Goal: Transaction & Acquisition: Purchase product/service

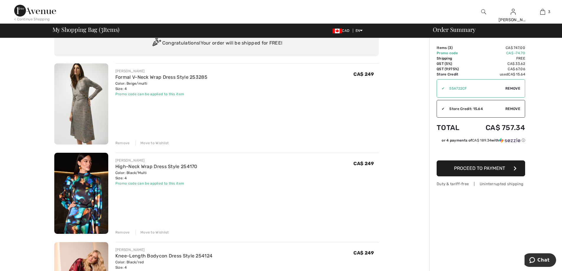
scroll to position [59, 0]
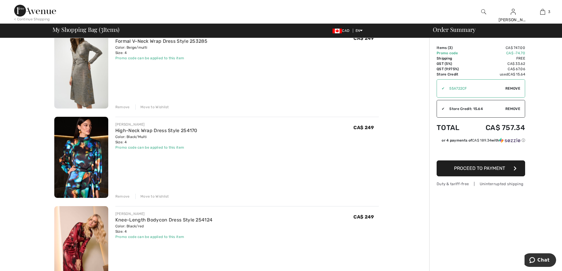
click at [120, 197] on div "Remove" at bounding box center [122, 196] width 14 height 5
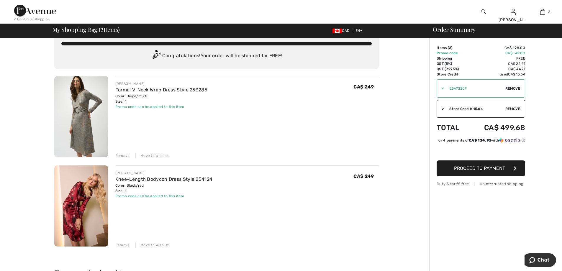
scroll to position [0, 0]
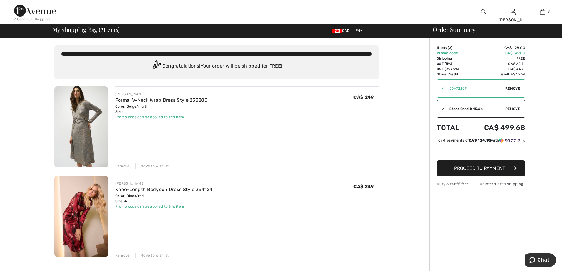
click at [99, 112] on img at bounding box center [81, 126] width 54 height 81
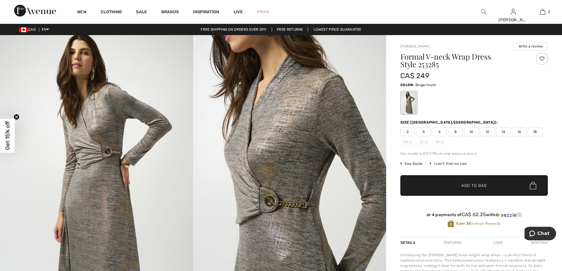
click at [423, 132] on span "4" at bounding box center [423, 131] width 15 height 9
click at [455, 184] on span "✔ Added to Bag" at bounding box center [465, 186] width 36 height 6
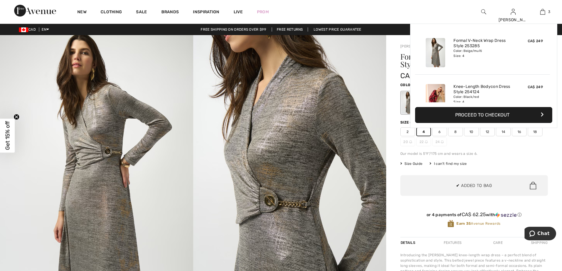
scroll to position [64, 0]
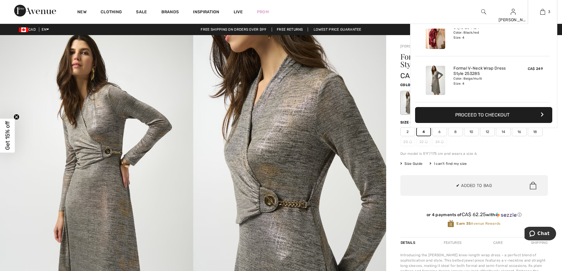
click at [459, 120] on button "Proceed to Checkout" at bounding box center [483, 115] width 137 height 16
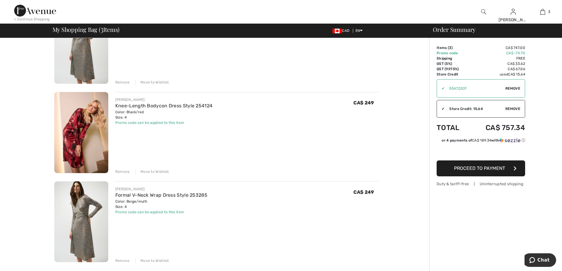
scroll to position [89, 0]
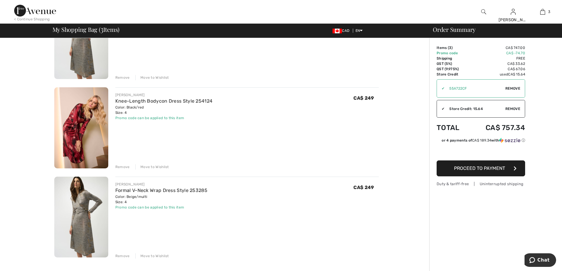
click at [126, 167] on div "Remove" at bounding box center [122, 166] width 14 height 5
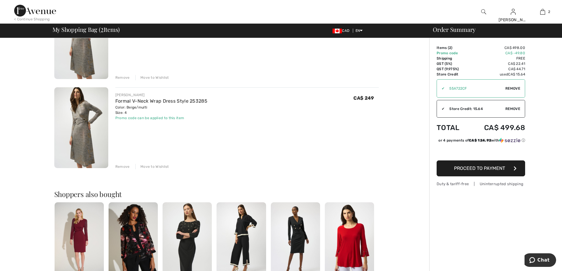
click at [120, 166] on div "Remove" at bounding box center [122, 166] width 14 height 5
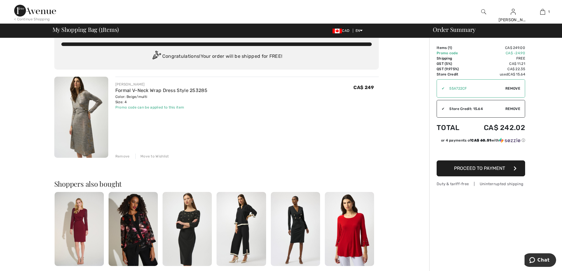
scroll to position [0, 0]
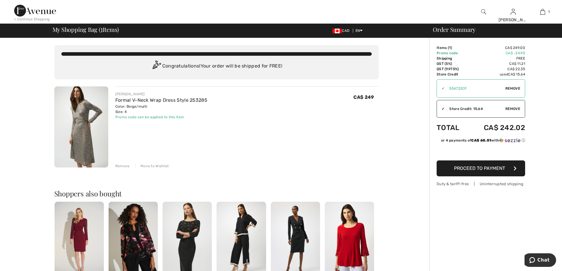
click at [481, 171] on span "Proceed to Payment" at bounding box center [479, 169] width 51 height 6
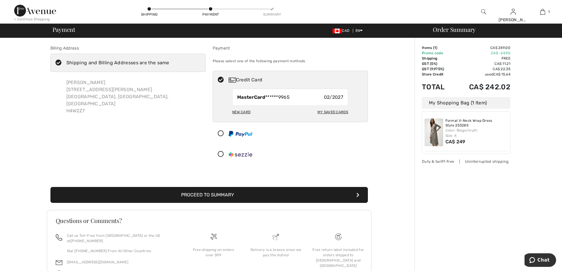
click at [225, 195] on button "Proceed to Summary" at bounding box center [209, 195] width 318 height 16
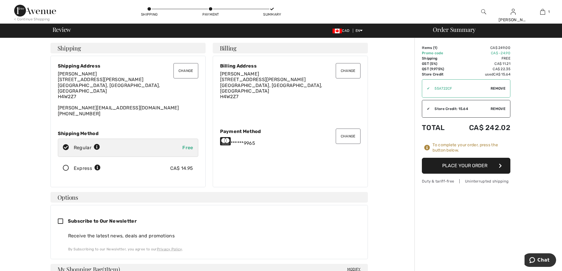
click at [460, 168] on button "Place Your Order" at bounding box center [466, 166] width 89 height 16
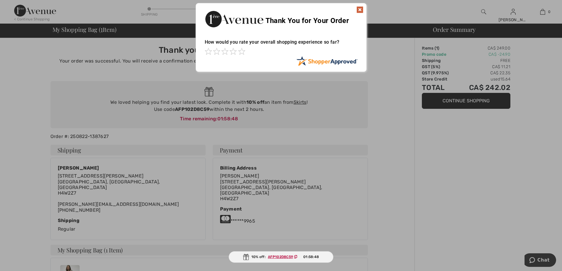
click at [358, 8] on img at bounding box center [359, 9] width 7 height 7
